Goal: Information Seeking & Learning: Check status

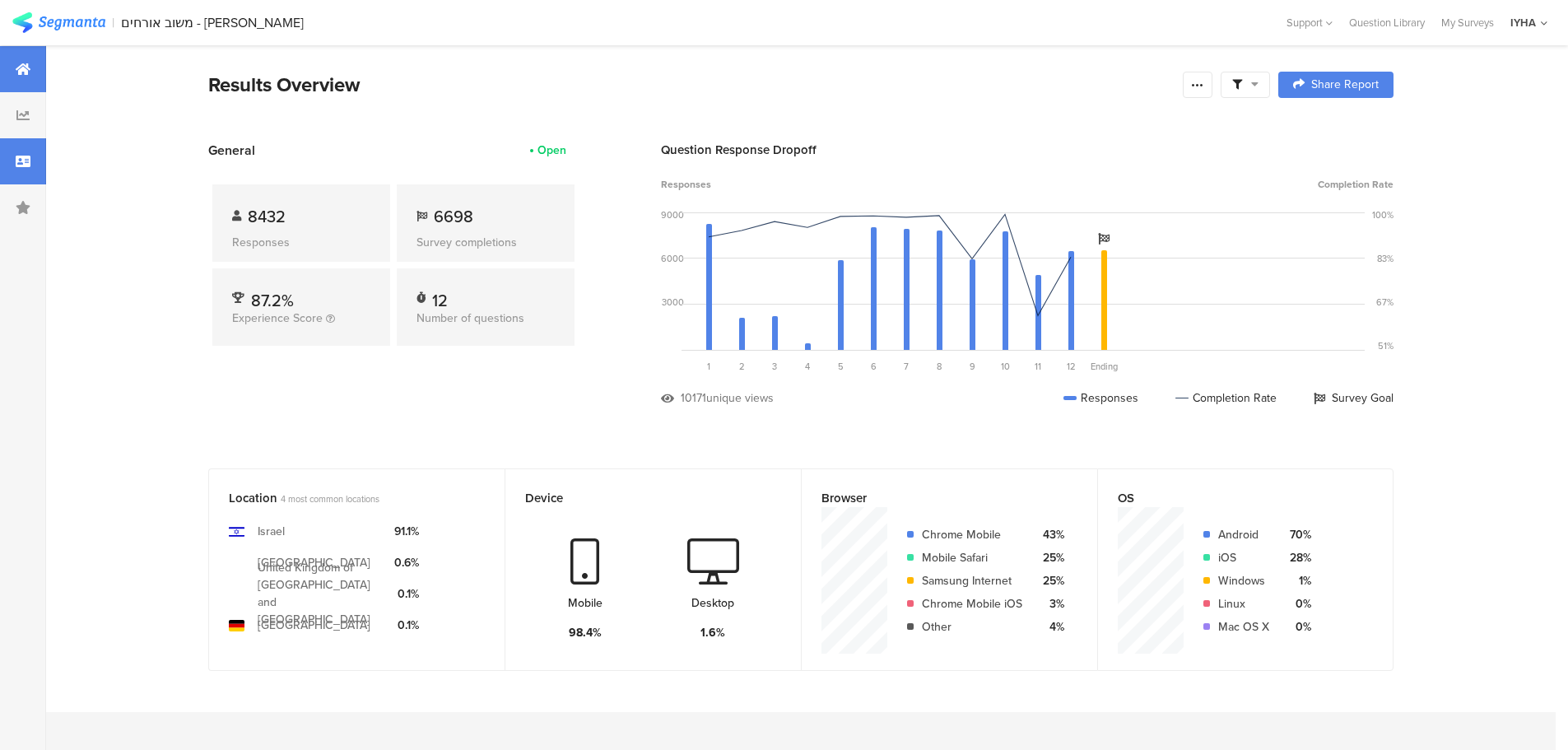
click at [28, 171] on div at bounding box center [23, 162] width 46 height 46
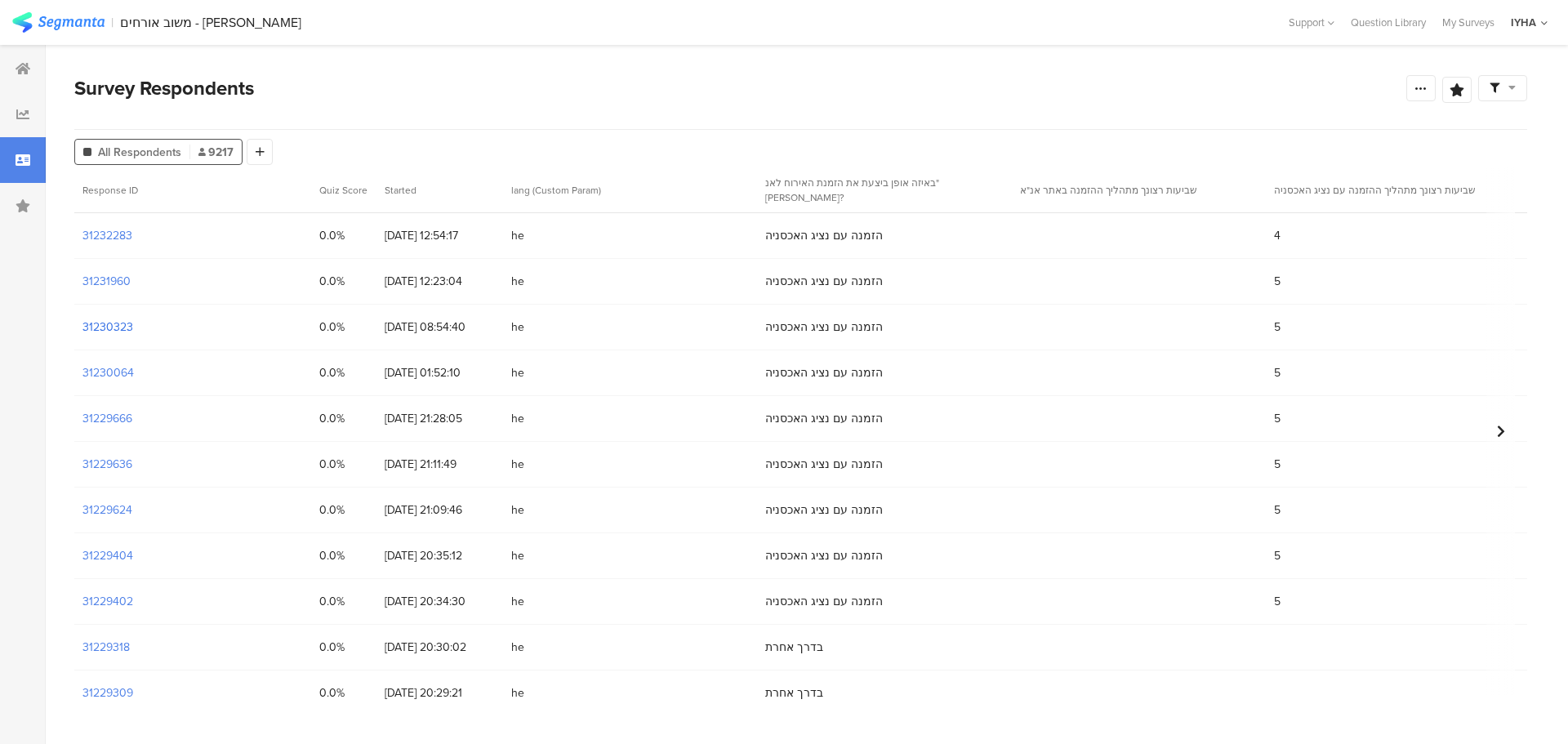
click at [115, 327] on section "31230323" at bounding box center [108, 327] width 51 height 17
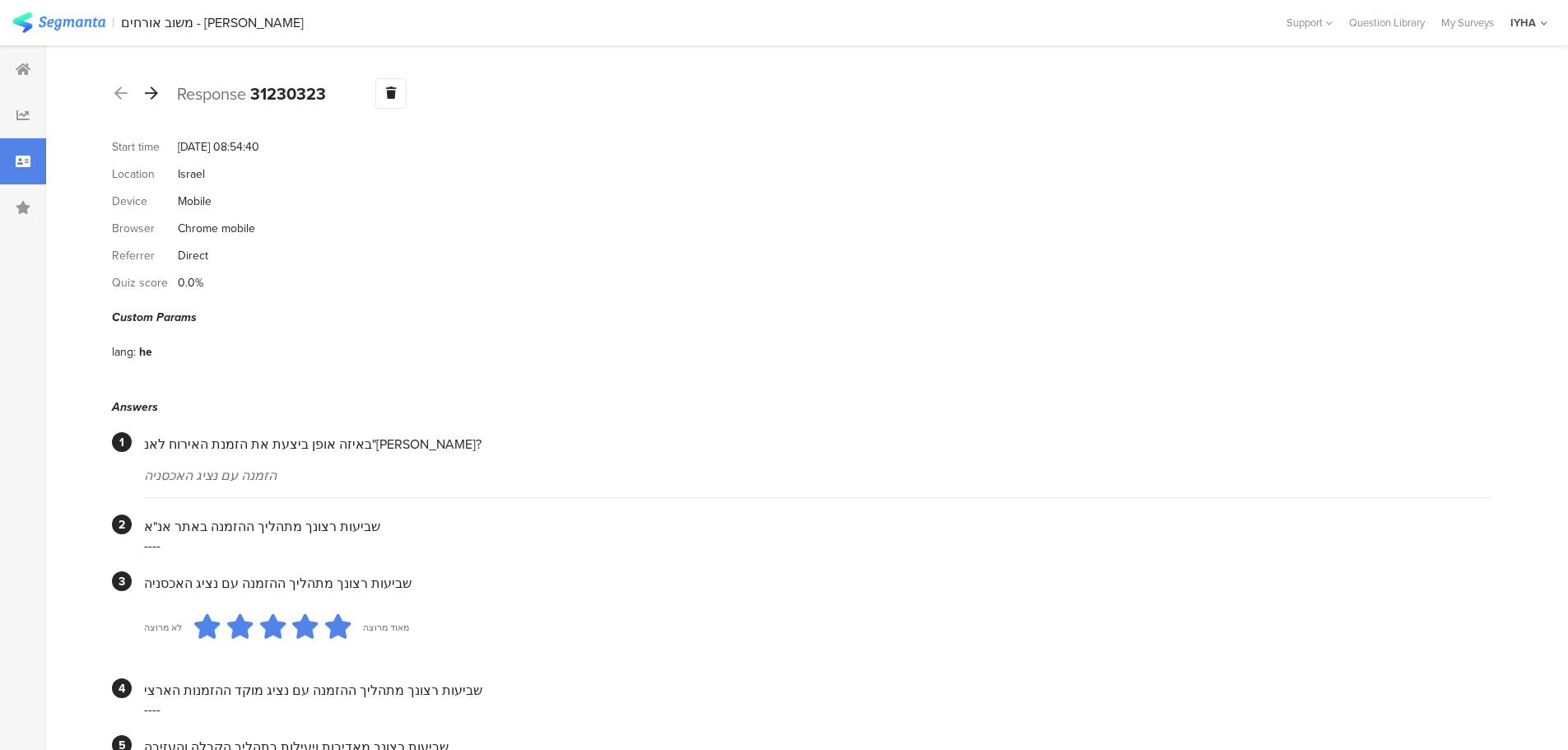
click at [152, 98] on icon at bounding box center [152, 93] width 13 height 15
click at [149, 92] on icon at bounding box center [152, 93] width 13 height 15
click at [150, 94] on icon at bounding box center [152, 93] width 13 height 15
